Goal: Task Accomplishment & Management: Use online tool/utility

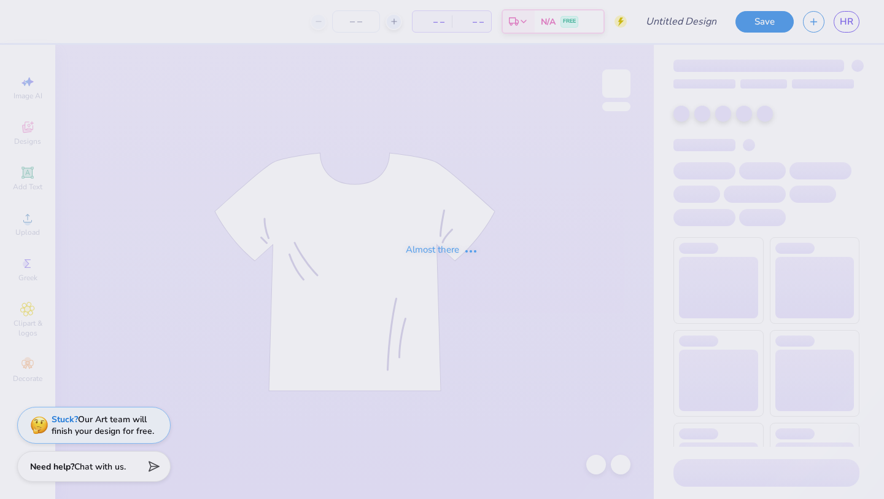
type input "[PERSON_NAME] : BBYO"
type input "24"
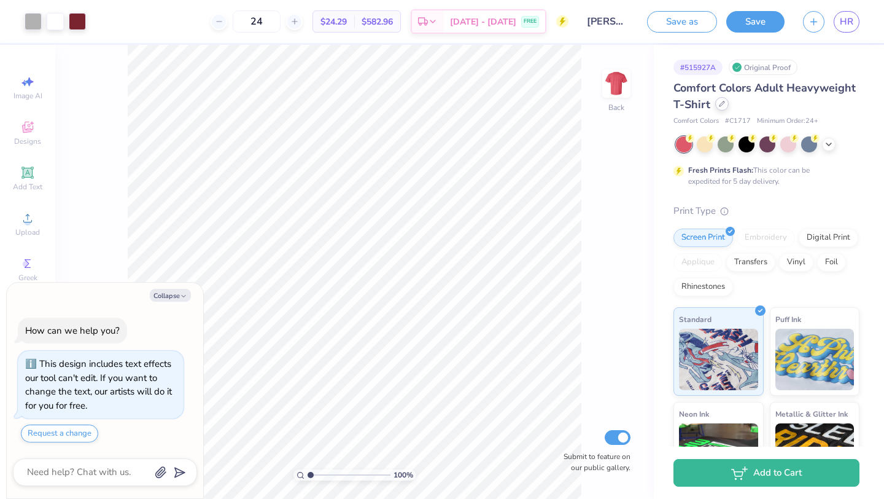
click at [715, 103] on div at bounding box center [722, 104] width 14 height 14
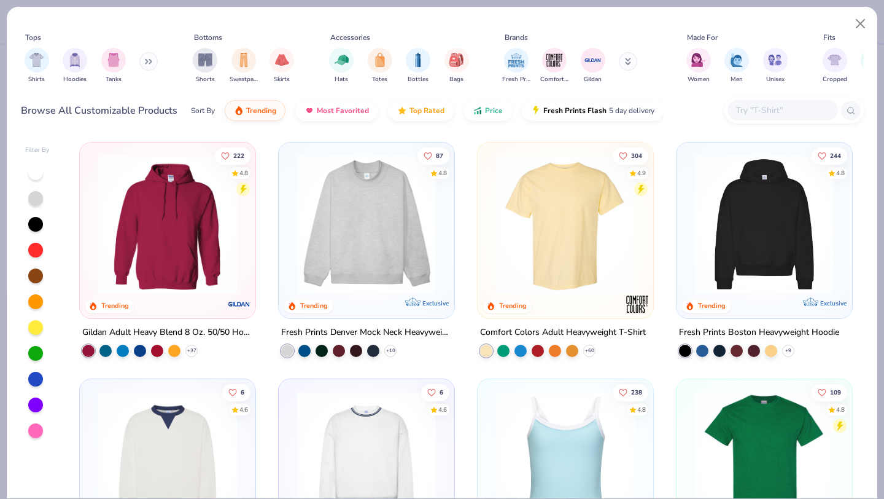
click at [407, 270] on img at bounding box center [366, 224] width 151 height 139
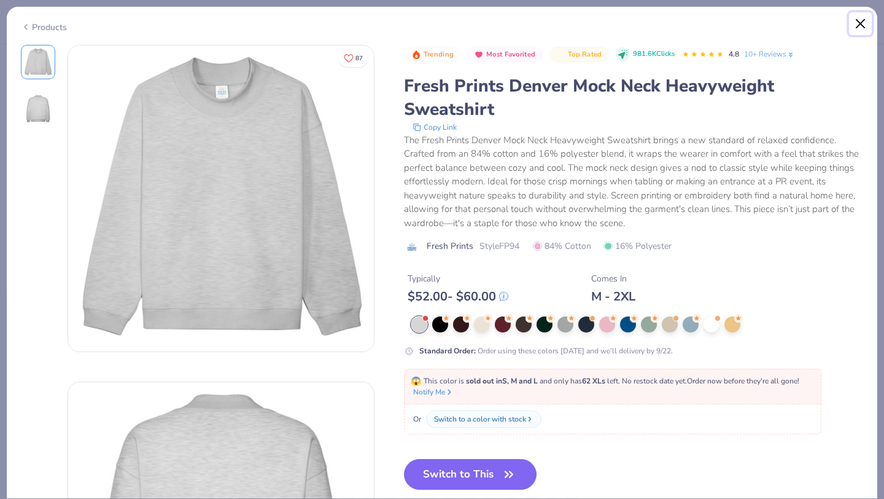
click at [858, 31] on button "Close" at bounding box center [860, 23] width 23 height 23
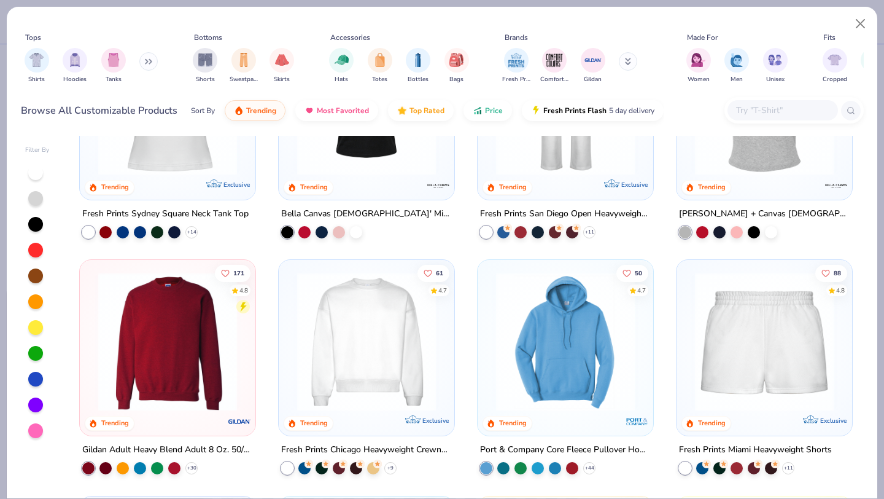
scroll to position [678, 0]
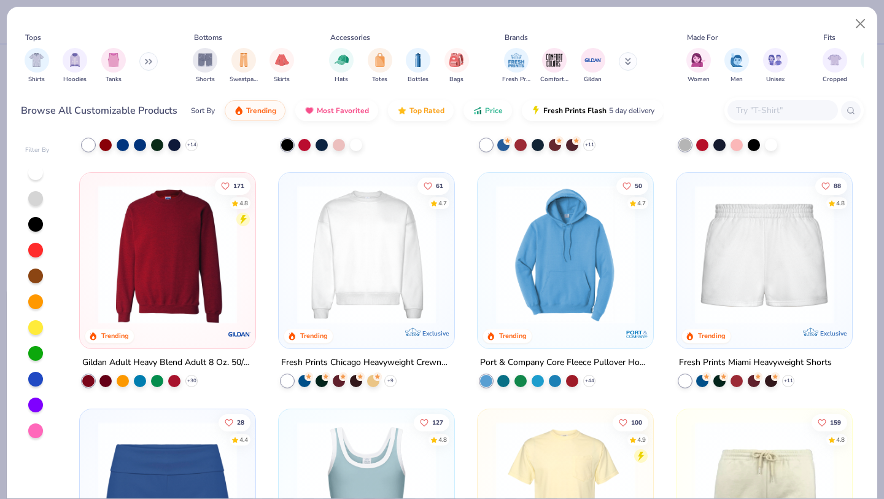
click at [368, 281] on img at bounding box center [366, 254] width 151 height 139
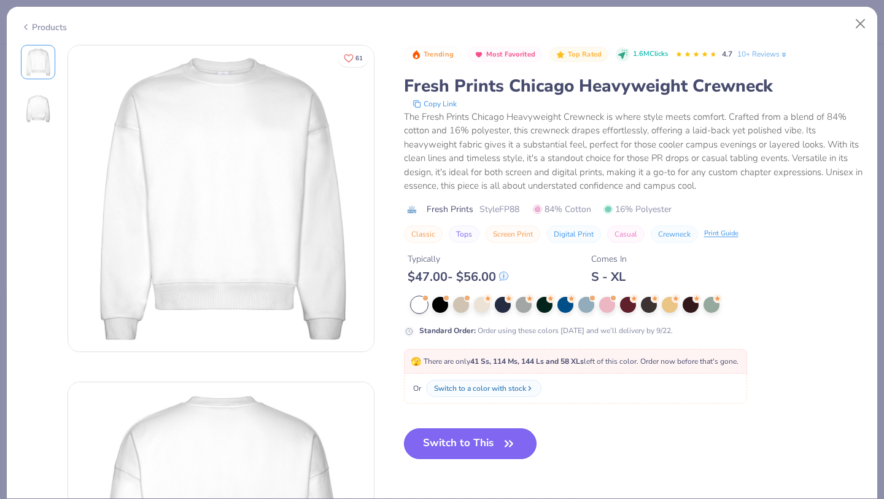
click at [454, 440] on button "Switch to This" at bounding box center [470, 443] width 133 height 31
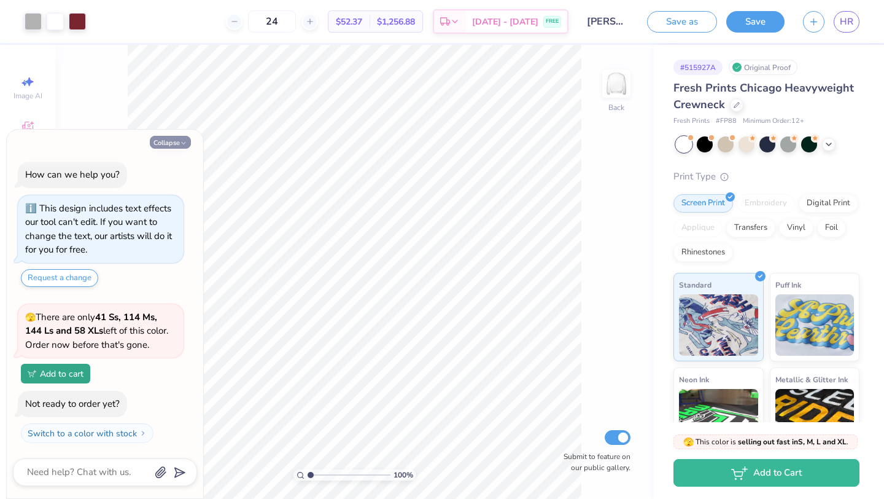
click at [176, 139] on button "Collapse" at bounding box center [170, 142] width 41 height 13
type textarea "x"
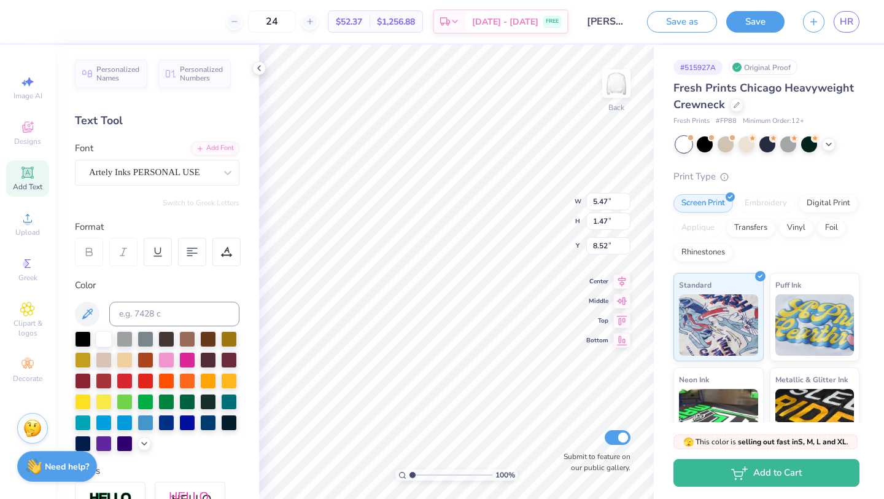
type textarea "bbg board"
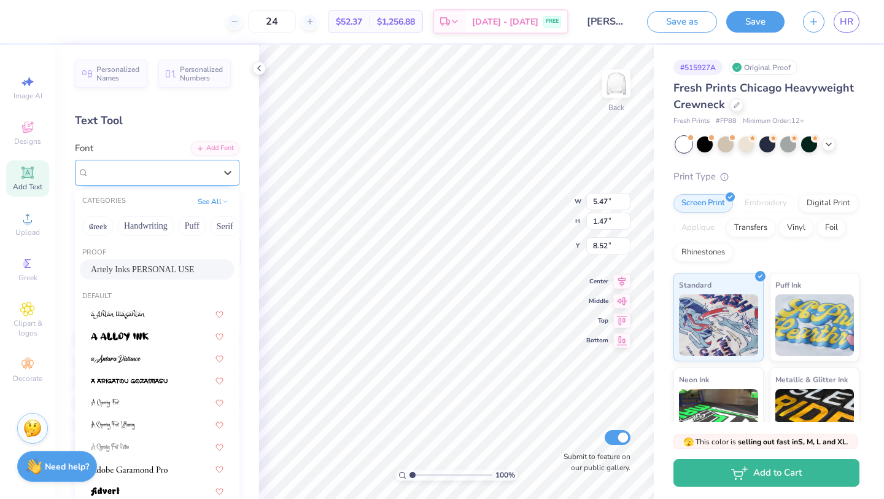
click at [144, 179] on div at bounding box center [152, 172] width 126 height 17
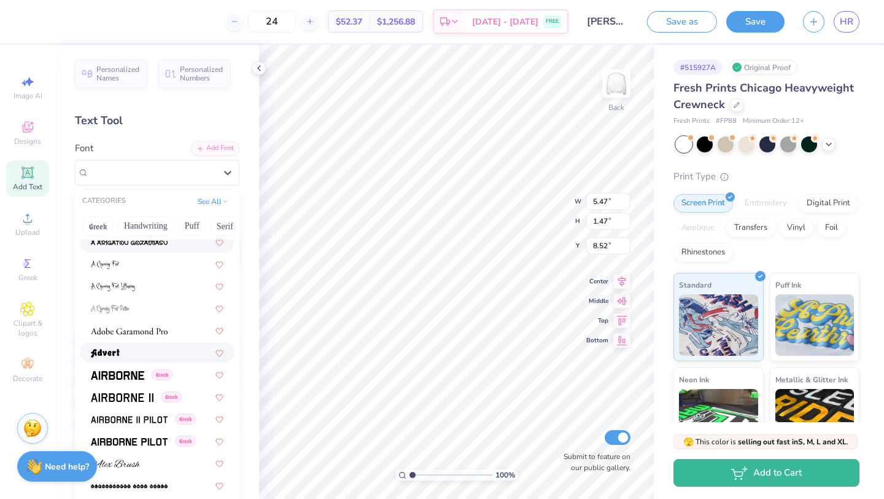
scroll to position [0, 0]
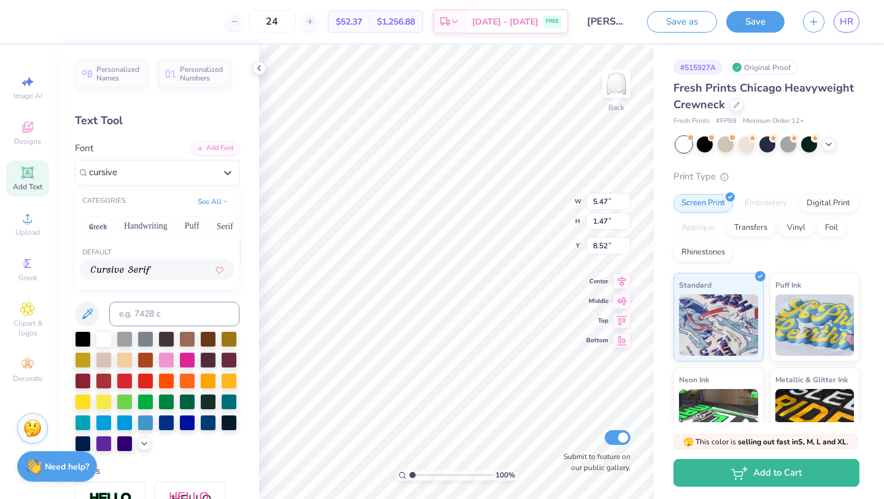
click at [119, 270] on img at bounding box center [121, 270] width 60 height 9
type input "cursive"
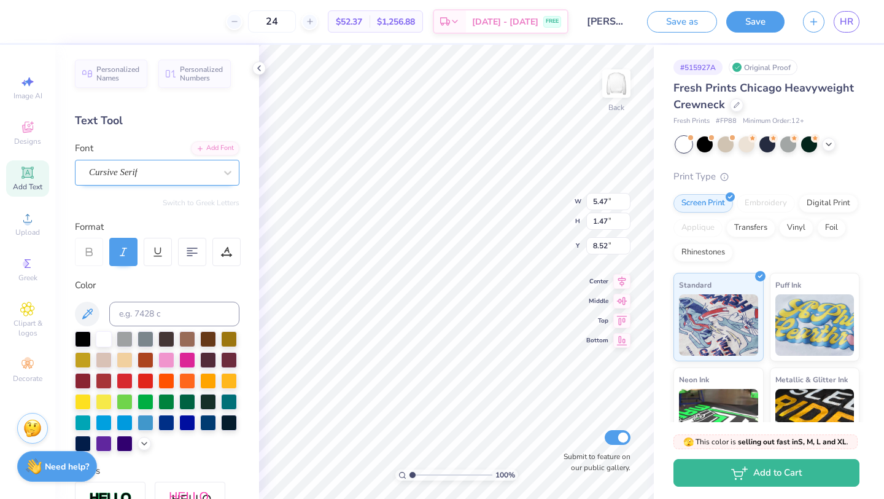
click at [172, 163] on div "Cursive Serif" at bounding box center [152, 172] width 129 height 19
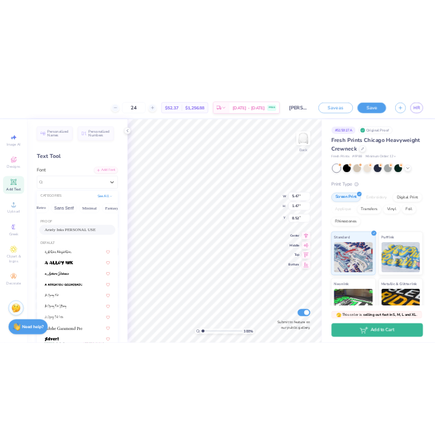
scroll to position [0, 190]
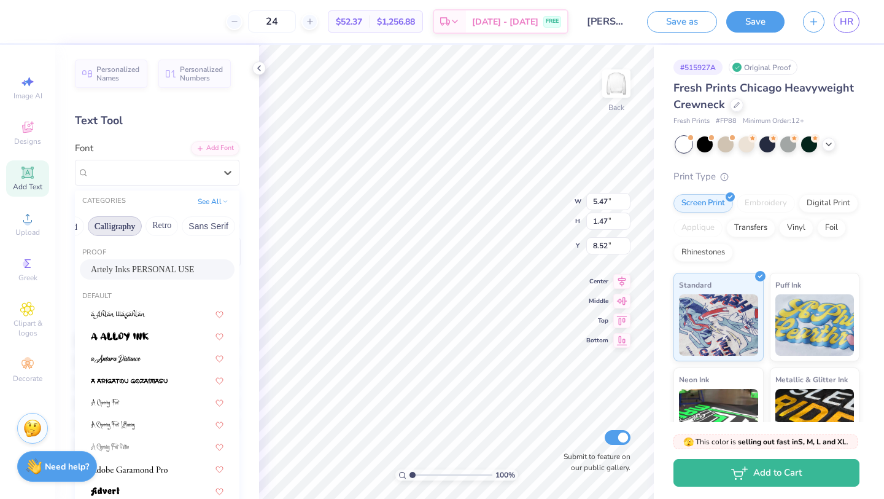
click at [110, 219] on button "Calligraphy" at bounding box center [115, 226] width 54 height 20
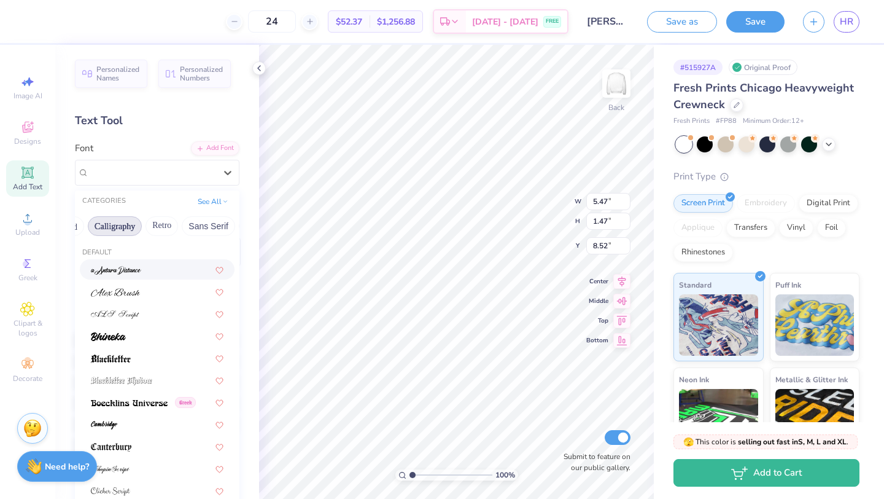
click at [147, 276] on div at bounding box center [157, 269] width 155 height 20
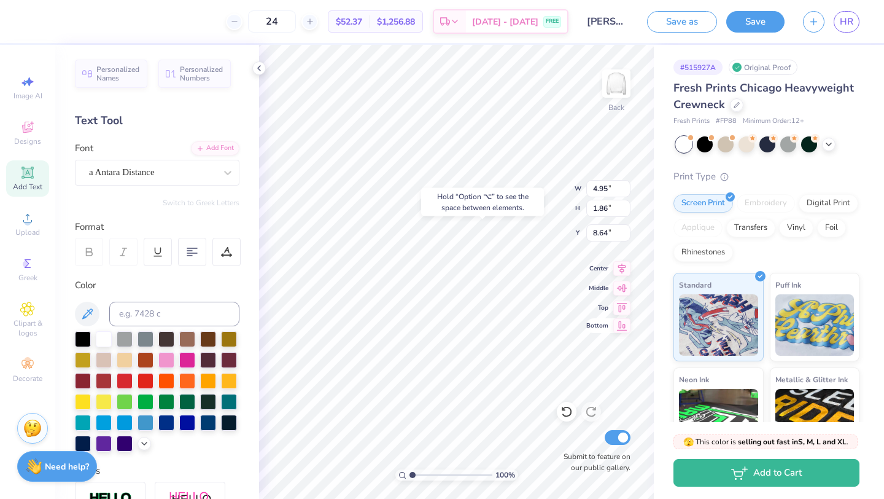
click at [588, 325] on span "Bottom" at bounding box center [597, 325] width 22 height 9
click at [619, 270] on icon at bounding box center [621, 266] width 17 height 15
click at [621, 309] on icon at bounding box center [621, 305] width 17 height 15
type input "8.35"
